Goal: Navigation & Orientation: Find specific page/section

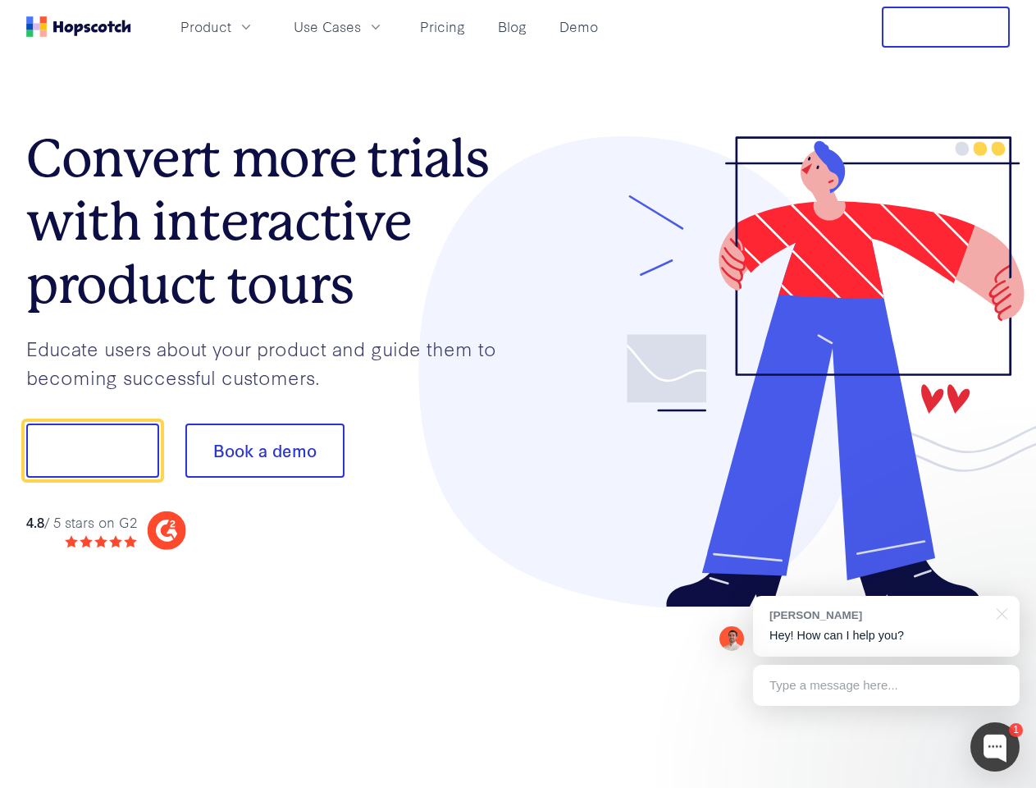
click at [519, 394] on div at bounding box center [765, 372] width 492 height 472
click at [231, 26] on span "Product" at bounding box center [206, 26] width 51 height 21
click at [361, 26] on span "Use Cases" at bounding box center [327, 26] width 67 height 21
click at [946, 27] on button "Free Trial" at bounding box center [946, 27] width 128 height 41
click at [92, 451] on button "Show me!" at bounding box center [92, 450] width 133 height 54
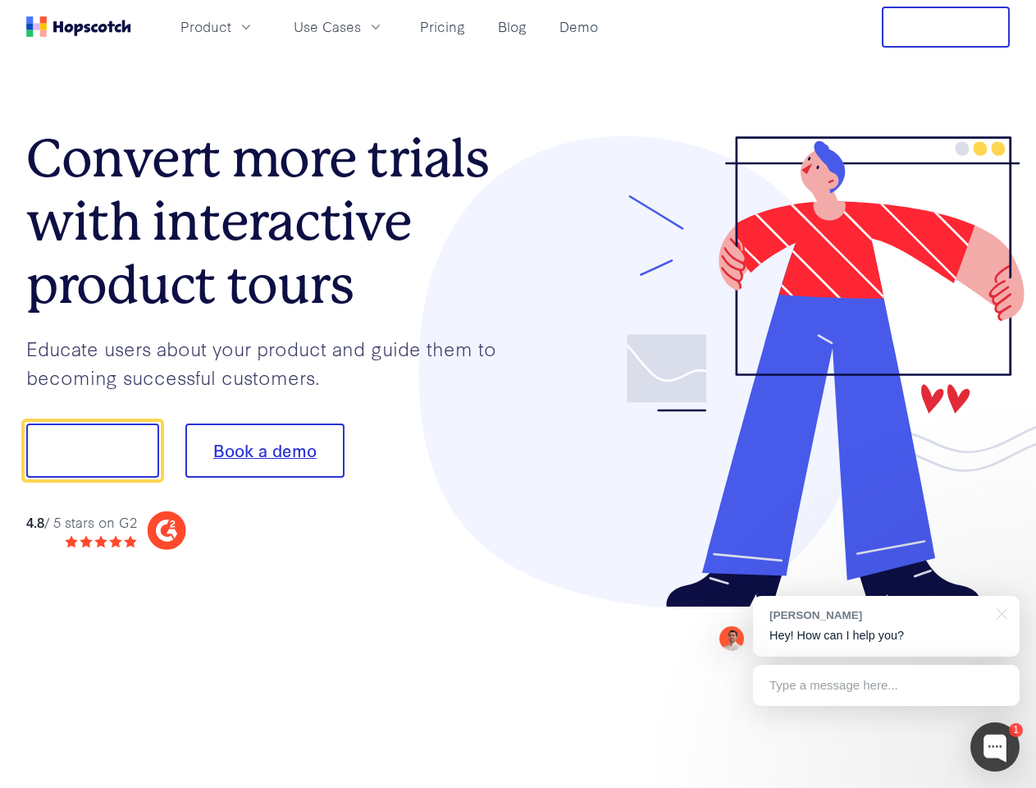
click at [264, 451] on button "Book a demo" at bounding box center [264, 450] width 159 height 54
click at [995, 747] on div at bounding box center [995, 746] width 49 height 49
click at [886, 626] on div "[PERSON_NAME] Hey! How can I help you?" at bounding box center [886, 626] width 267 height 61
click at [1000, 612] on div at bounding box center [866, 558] width 308 height 327
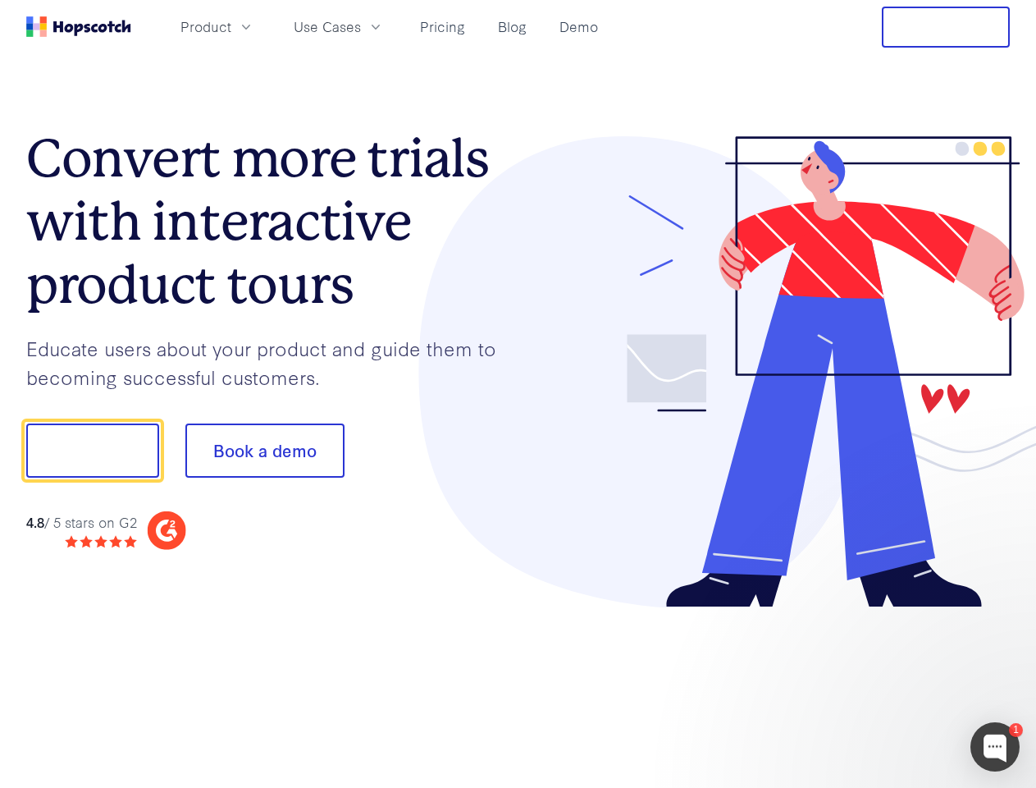
click at [886, 685] on div at bounding box center [866, 558] width 308 height 327
